Goal: Transaction & Acquisition: Purchase product/service

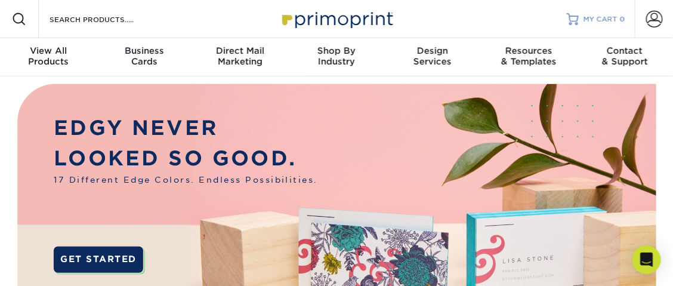
click at [609, 14] on span "MY CART" at bounding box center [601, 19] width 34 height 10
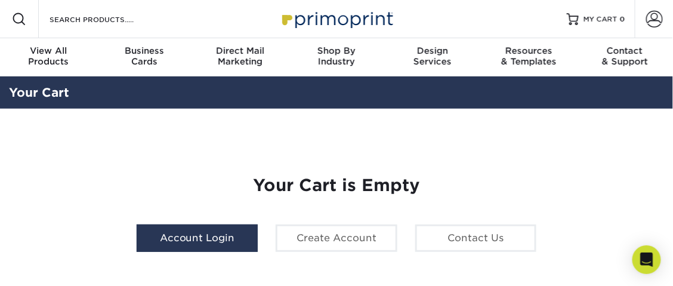
click at [221, 242] on link "Account Login" at bounding box center [197, 237] width 121 height 27
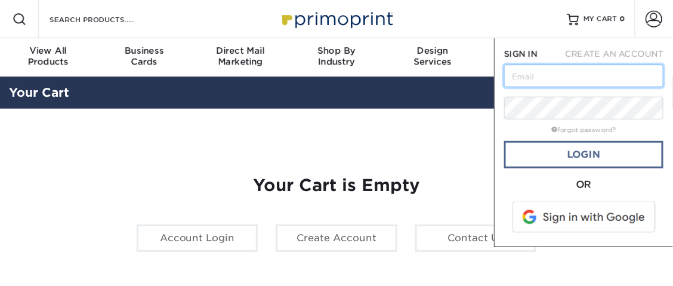
type input "[EMAIL_ADDRESS][DOMAIN_NAME]"
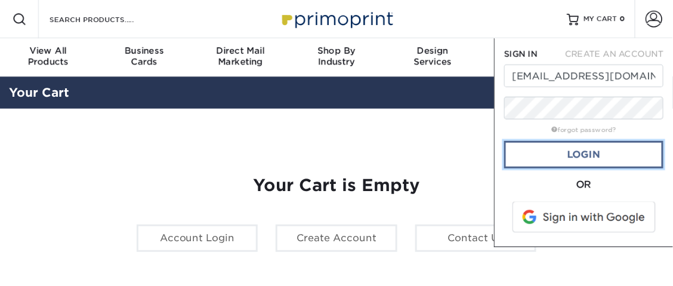
click at [594, 150] on link "Login" at bounding box center [583, 154] width 159 height 27
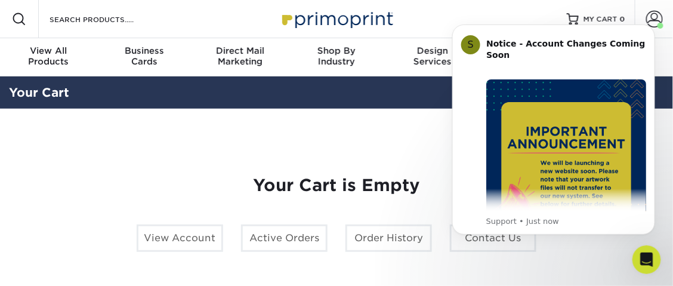
click at [560, 45] on b "Notice - Account Changes Coming Soon" at bounding box center [565, 49] width 159 height 21
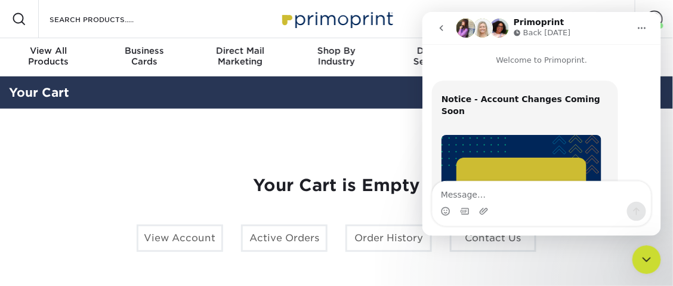
scroll to position [356, 0]
